Goal: Transaction & Acquisition: Purchase product/service

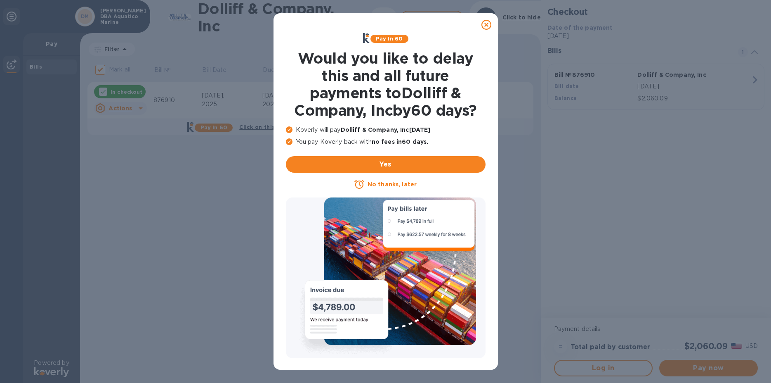
click at [488, 25] on icon at bounding box center [487, 25] width 10 height 10
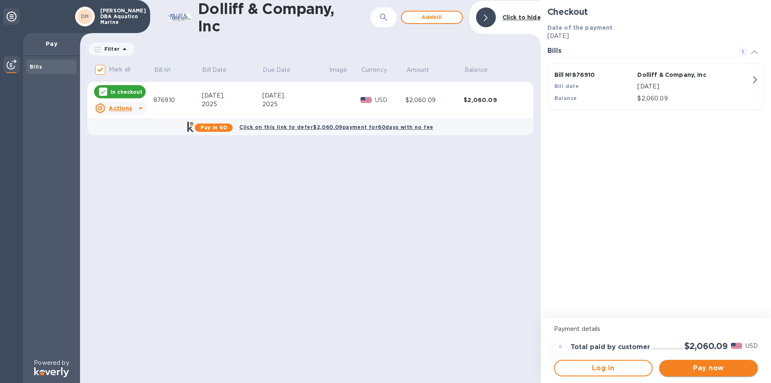
click at [708, 370] on span "Pay now" at bounding box center [708, 368] width 85 height 10
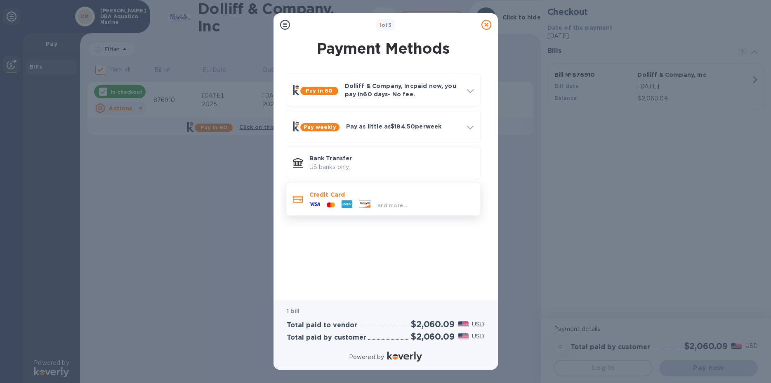
click at [321, 201] on div at bounding box center [314, 204] width 17 height 12
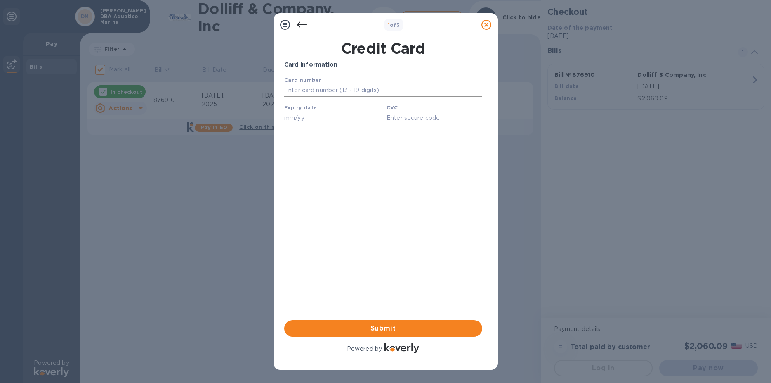
click at [319, 87] on input "text" at bounding box center [383, 90] width 198 height 12
type input "[CREDIT_CARD_NUMBER]"
click at [314, 120] on input "text" at bounding box center [332, 117] width 96 height 12
type input "11/27"
click at [399, 117] on input "text" at bounding box center [434, 117] width 96 height 12
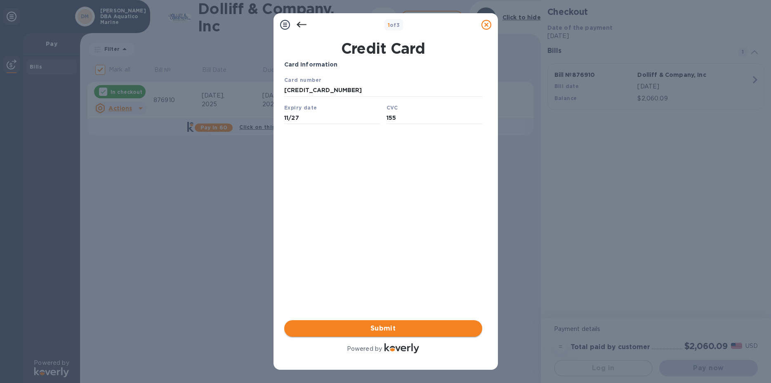
type input "155"
click at [388, 326] on span "Submit" at bounding box center [383, 328] width 185 height 10
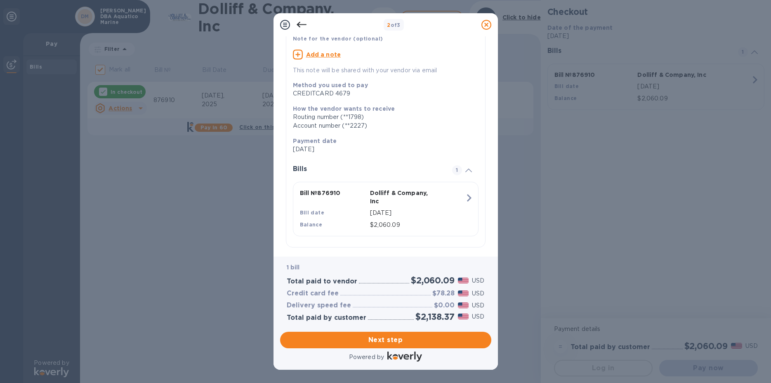
scroll to position [79, 0]
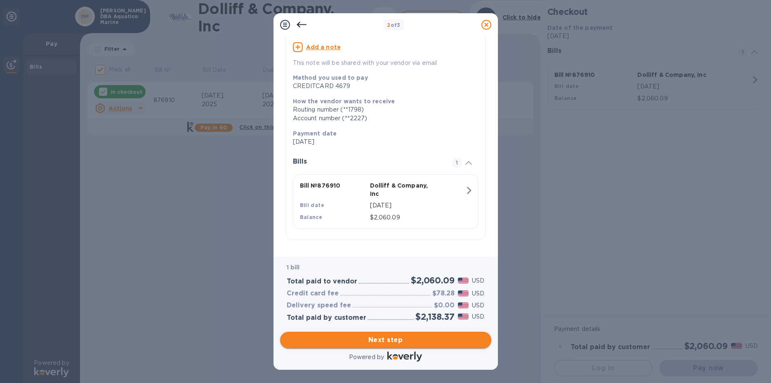
click at [395, 331] on button "Next step" at bounding box center [385, 339] width 211 height 17
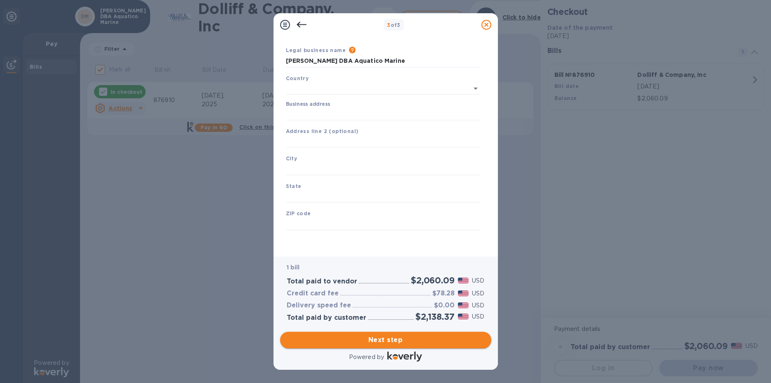
type input "[GEOGRAPHIC_DATA]"
click at [371, 108] on input "Business address" at bounding box center [383, 114] width 195 height 12
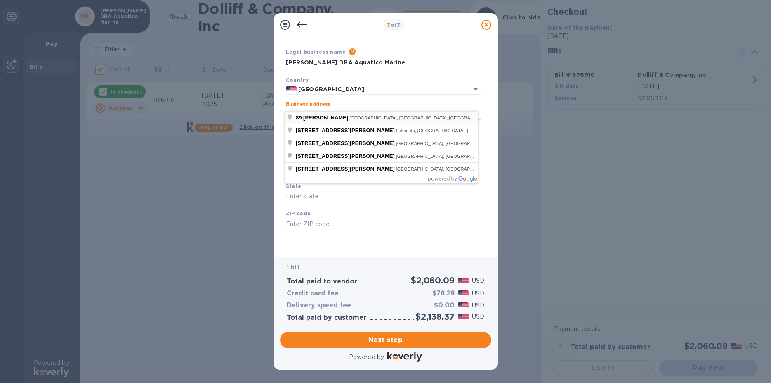
type input "[STREET_ADDRESS][PERSON_NAME]"
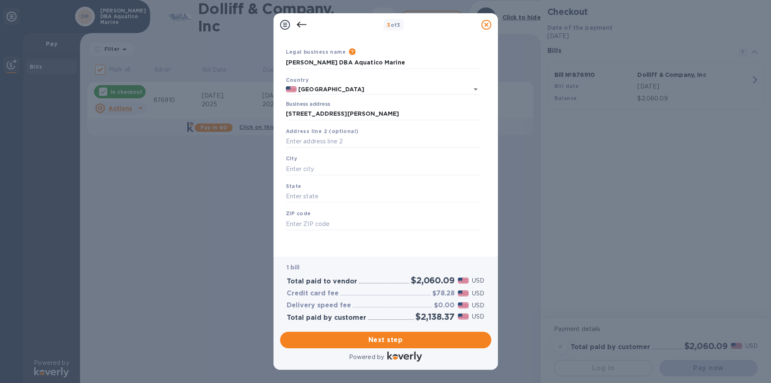
type input "Auburn"
type input "ME"
type input "04210"
click at [392, 335] on span "Next step" at bounding box center [386, 340] width 198 height 10
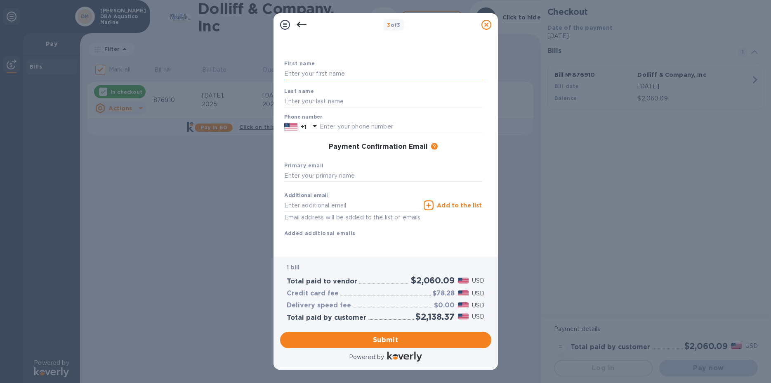
click at [321, 73] on input "text" at bounding box center [383, 74] width 198 height 12
type input "[PERSON_NAME]"
type input "2076507434"
click at [327, 173] on input "text" at bounding box center [383, 176] width 198 height 12
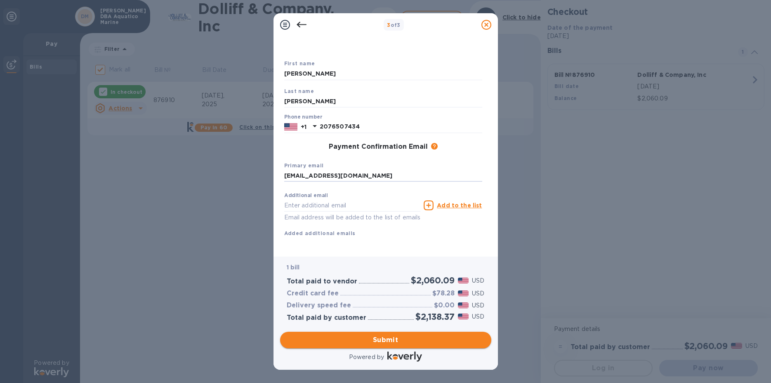
type input "[EMAIL_ADDRESS][DOMAIN_NAME]"
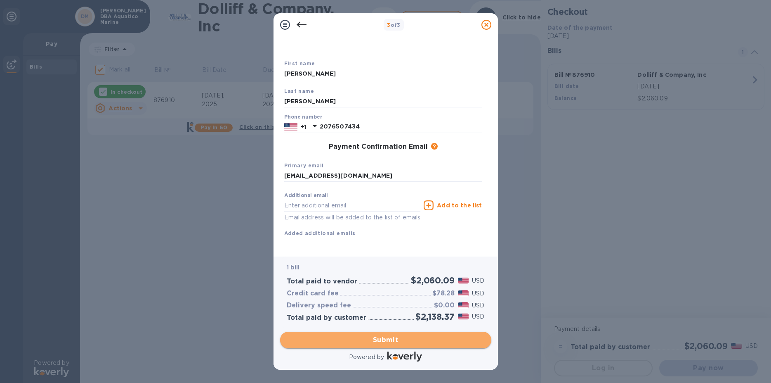
click at [380, 341] on span "Submit" at bounding box center [386, 340] width 198 height 10
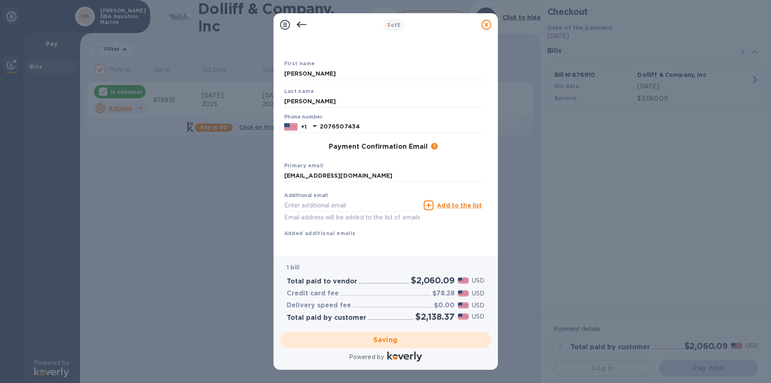
scroll to position [40, 0]
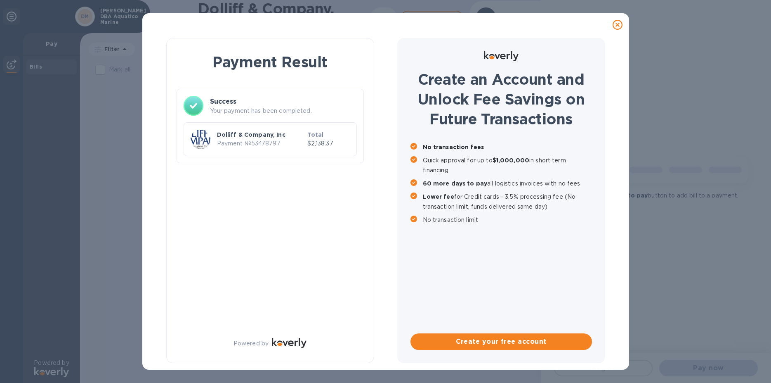
checkbox input "false"
